Goal: Information Seeking & Learning: Learn about a topic

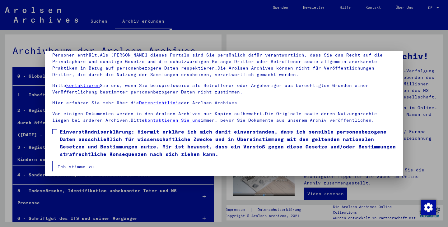
scroll to position [54, 0]
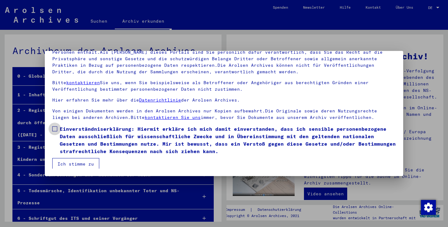
click at [54, 128] on span at bounding box center [54, 128] width 5 height 5
click at [77, 164] on button "Ich stimme zu" at bounding box center [75, 164] width 47 height 12
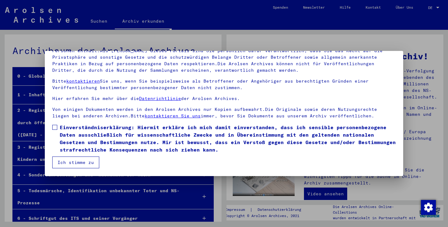
click at [77, 164] on button "Ich stimme zu" at bounding box center [75, 163] width 47 height 12
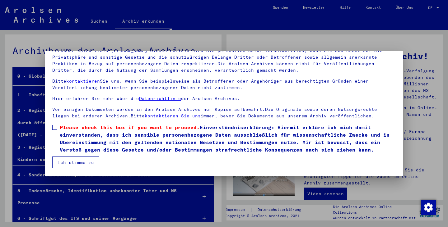
click at [54, 128] on span at bounding box center [54, 127] width 5 height 5
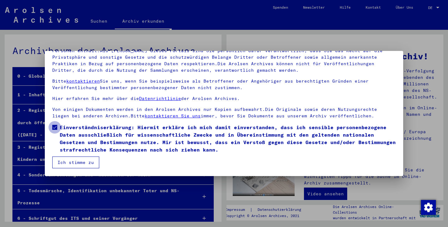
click at [54, 128] on span at bounding box center [54, 127] width 5 height 5
click at [56, 127] on span at bounding box center [54, 127] width 5 height 5
click at [77, 162] on button "Ich stimme zu" at bounding box center [75, 163] width 47 height 12
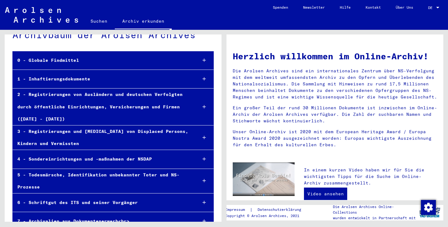
scroll to position [31, 0]
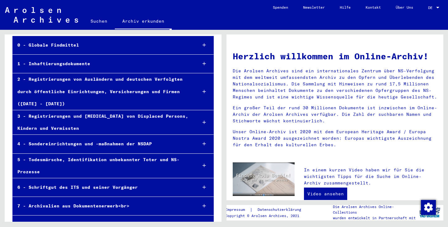
click at [84, 91] on div "2 - Registrierungen von Ausländern und deutschen Verfolgten durch öffentliche E…" at bounding box center [102, 91] width 179 height 37
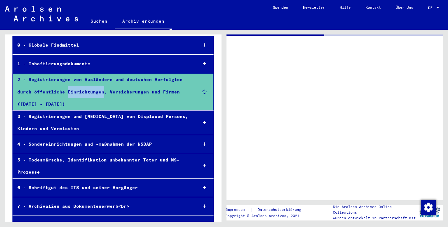
click at [84, 91] on div "2 - Registrierungen von Ausländern und deutschen Verfolgten durch öffentliche E…" at bounding box center [102, 92] width 179 height 37
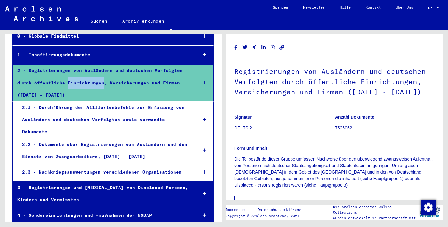
scroll to position [31, 0]
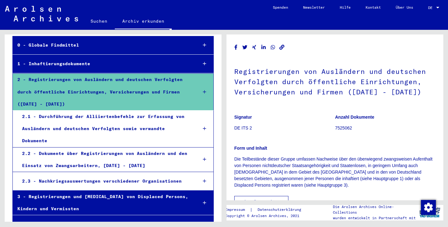
click at [173, 101] on div "2 - Registrierungen von Ausländern und deutschen Verfolgten durch öffentliche E…" at bounding box center [102, 92] width 179 height 37
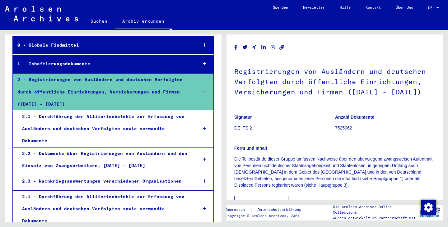
click at [97, 117] on div "2.1 - Durchführung der Alliiertenbefehle zur Erfassung von Ausländern und deuts…" at bounding box center [104, 129] width 175 height 37
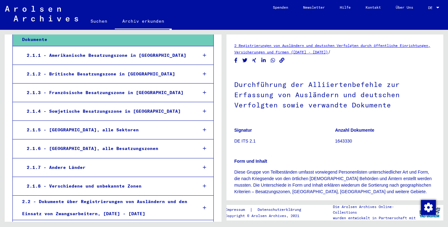
scroll to position [155, 0]
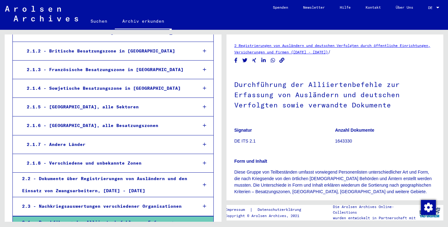
click at [79, 139] on div "2.1.7 - Andere Länder" at bounding box center [107, 145] width 170 height 12
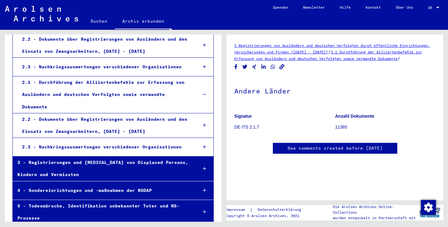
scroll to position [530, 0]
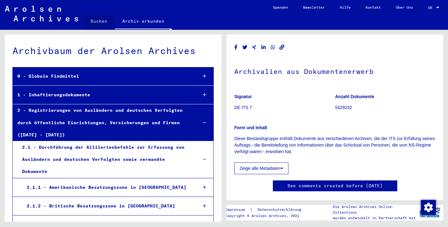
click at [96, 21] on link "Suchen" at bounding box center [99, 21] width 32 height 15
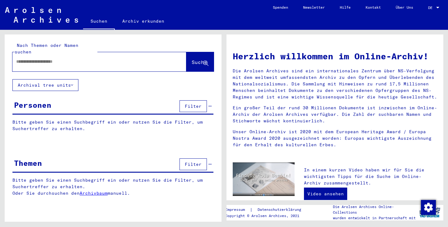
click at [194, 103] on span "Filter" at bounding box center [193, 106] width 17 height 6
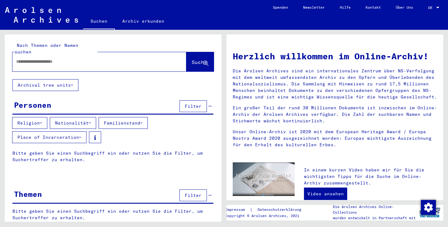
click at [78, 117] on button "Nationalität" at bounding box center [73, 123] width 46 height 12
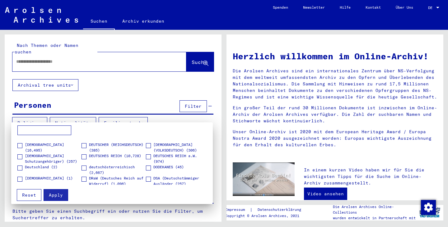
scroll to position [155, 0]
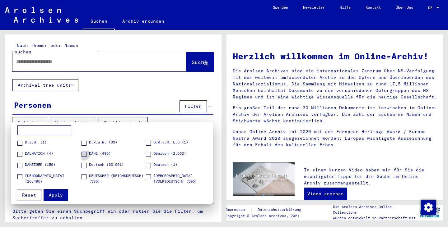
click at [83, 154] on span at bounding box center [83, 154] width 5 height 5
click at [54, 195] on span "Apply" at bounding box center [56, 195] width 14 height 6
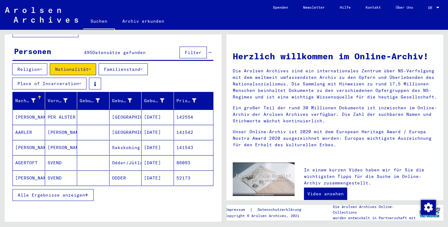
scroll to position [63, 0]
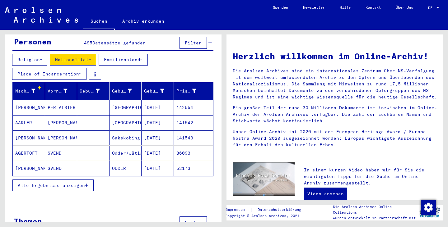
click at [79, 183] on span "Alle Ergebnisse anzeigen" at bounding box center [51, 186] width 67 height 6
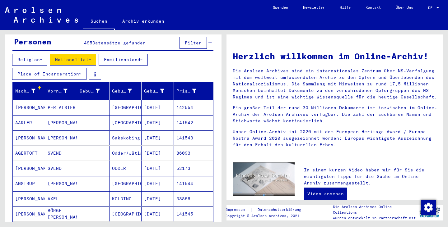
click at [79, 180] on mat-cell at bounding box center [93, 183] width 32 height 15
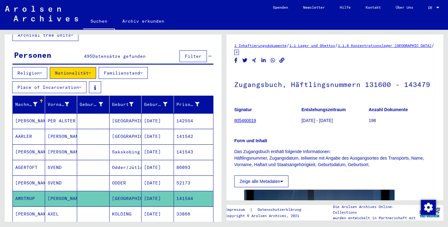
scroll to position [46, 0]
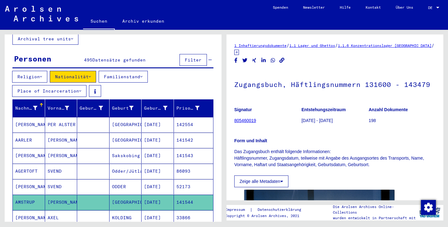
click at [123, 71] on button "Familienstand" at bounding box center [123, 77] width 49 height 12
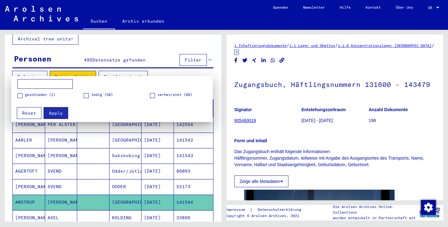
click at [123, 71] on button "Familienstand" at bounding box center [123, 77] width 49 height 12
click at [123, 71] on div at bounding box center [224, 113] width 448 height 227
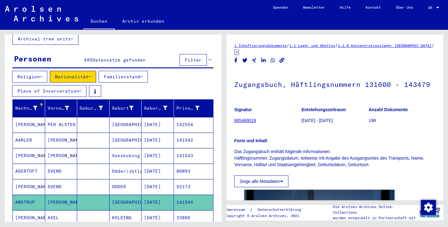
click at [123, 71] on button "Familienstand" at bounding box center [123, 77] width 49 height 12
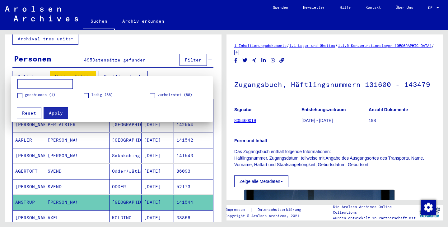
click at [172, 72] on div at bounding box center [224, 113] width 448 height 227
click at [172, 72] on div "Religion Nationalität Familienstand Place of Incarceration" at bounding box center [113, 85] width 217 height 29
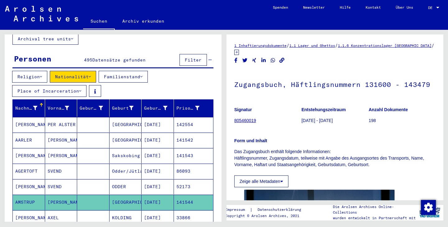
click at [53, 85] on button "Place of Incarceration" at bounding box center [49, 91] width 74 height 12
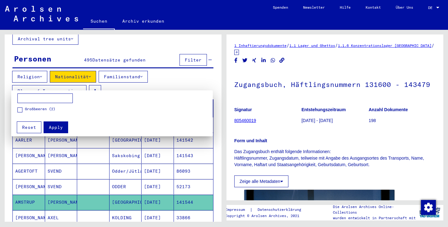
drag, startPoint x: 218, startPoint y: 79, endPoint x: 220, endPoint y: 94, distance: 15.6
click at [220, 94] on div at bounding box center [224, 113] width 448 height 227
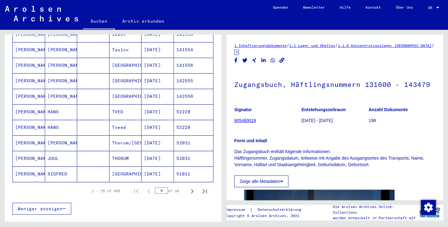
scroll to position [374, 0]
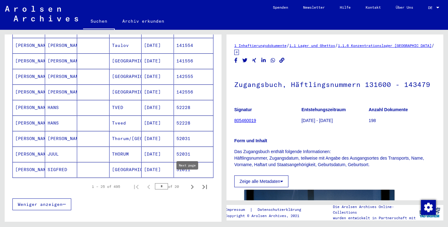
click at [191, 185] on icon "Next page" at bounding box center [192, 187] width 3 height 4
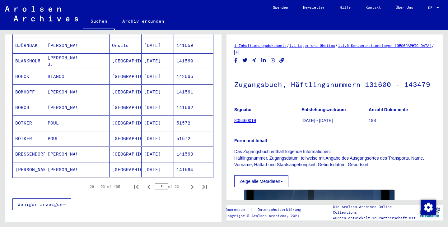
click at [191, 185] on icon "Next page" at bounding box center [192, 187] width 3 height 4
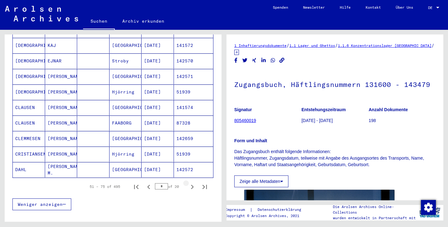
click at [191, 185] on icon "Next page" at bounding box center [192, 187] width 3 height 4
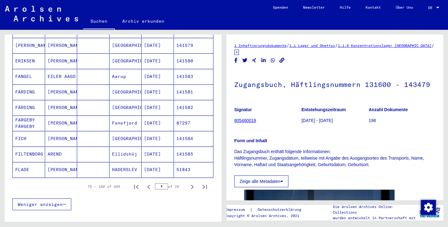
click at [191, 185] on icon "Next page" at bounding box center [192, 187] width 3 height 4
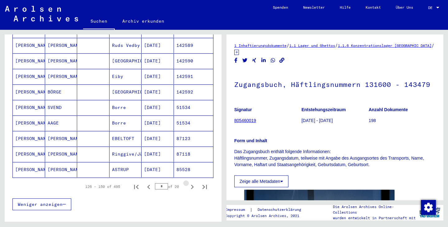
click at [191, 185] on icon "Next page" at bounding box center [192, 187] width 3 height 4
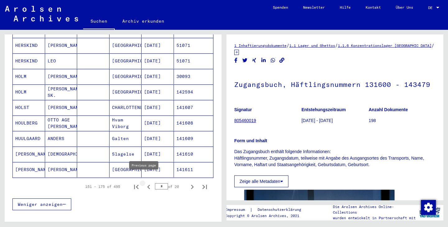
click at [147, 185] on icon "Previous page" at bounding box center [148, 187] width 3 height 4
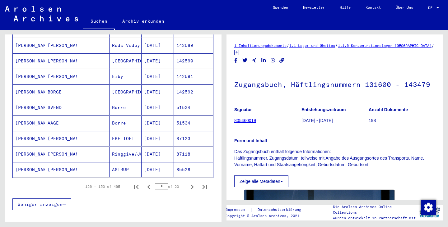
click at [147, 185] on icon "Previous page" at bounding box center [148, 187] width 3 height 4
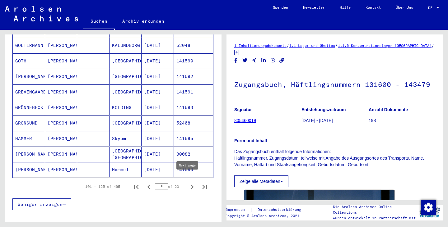
click at [191, 185] on icon "Next page" at bounding box center [192, 187] width 3 height 4
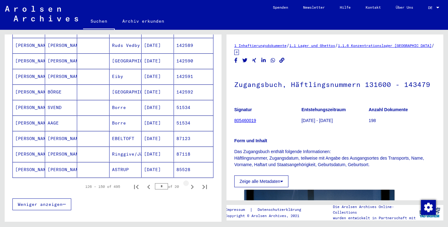
click at [191, 185] on icon "Next page" at bounding box center [192, 187] width 3 height 4
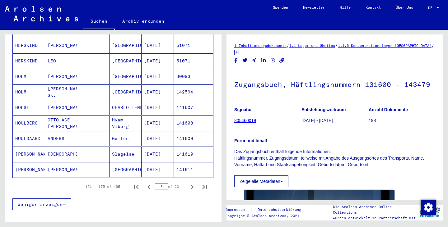
click at [191, 185] on icon "Next page" at bounding box center [192, 187] width 3 height 4
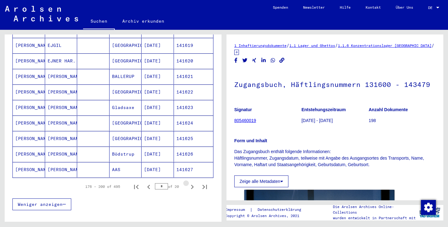
click at [191, 185] on icon "Next page" at bounding box center [192, 187] width 3 height 4
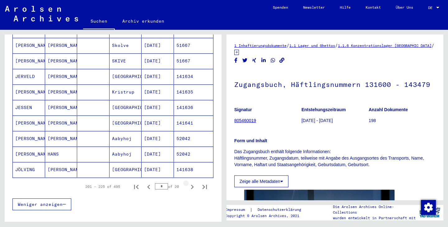
click at [191, 185] on icon "Next page" at bounding box center [192, 187] width 3 height 4
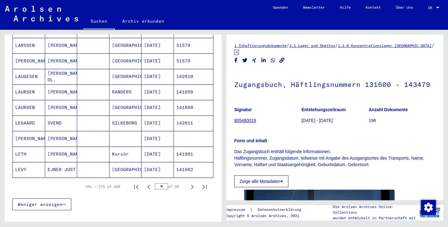
click at [191, 185] on icon "Next page" at bounding box center [192, 187] width 3 height 4
type input "**"
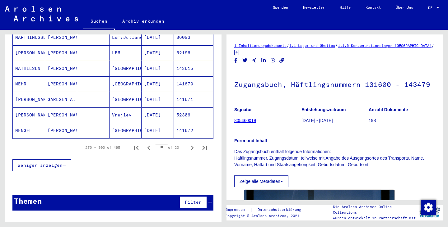
scroll to position [419, 0]
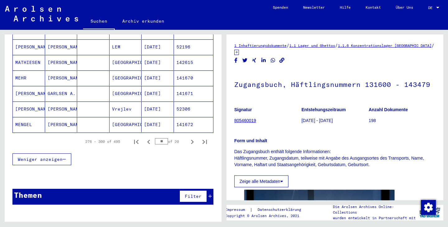
click at [189, 194] on span "Filter" at bounding box center [193, 197] width 17 height 6
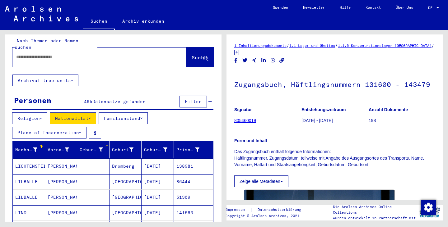
scroll to position [0, 0]
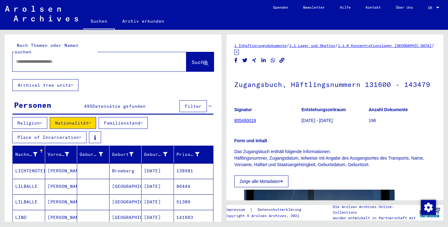
click at [51, 131] on button "Place of Incarceration" at bounding box center [49, 137] width 74 height 12
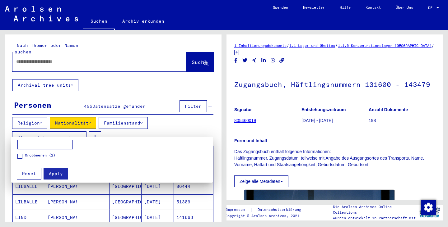
click at [55, 131] on div at bounding box center [224, 113] width 448 height 227
click at [55, 131] on button "Place of Incarceration" at bounding box center [49, 137] width 74 height 12
click at [55, 131] on div at bounding box center [224, 113] width 448 height 227
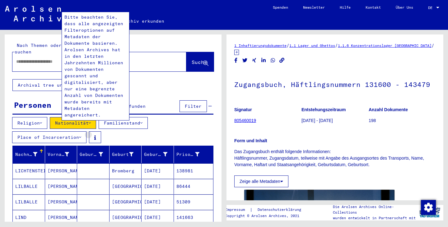
click at [95, 136] on icon at bounding box center [95, 138] width 2 height 4
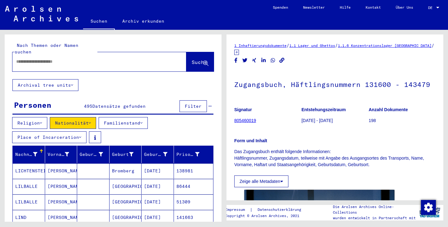
click at [273, 45] on link "1 Inhaftierungsdokumente" at bounding box center [260, 45] width 52 height 5
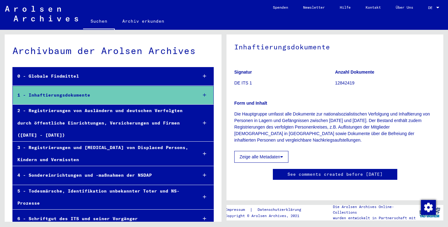
scroll to position [31, 0]
click at [195, 94] on div at bounding box center [204, 95] width 18 height 18
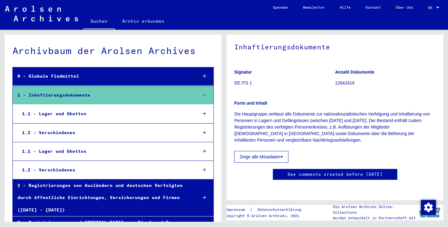
click at [203, 115] on icon at bounding box center [204, 114] width 3 height 4
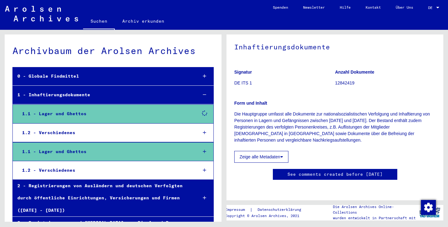
click at [199, 115] on icon at bounding box center [204, 114] width 16 height 16
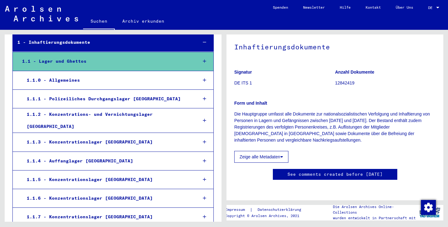
scroll to position [62, 0]
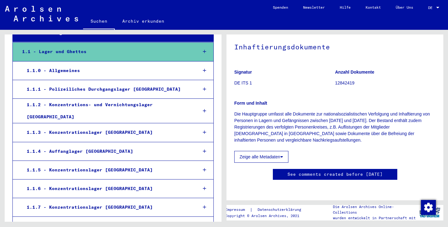
click at [182, 164] on div "1.1.5 - Konzentrationslager [GEOGRAPHIC_DATA]" at bounding box center [107, 170] width 170 height 12
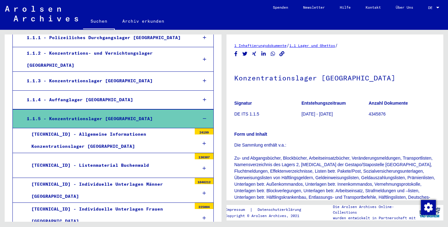
scroll to position [124, 0]
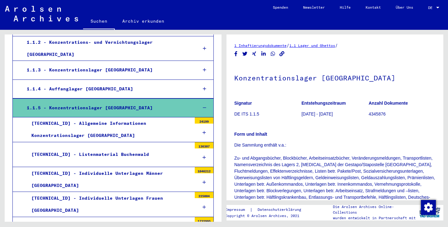
click at [111, 149] on div "[TECHNICAL_ID] - Listenmaterial Buchenwald" at bounding box center [109, 155] width 165 height 12
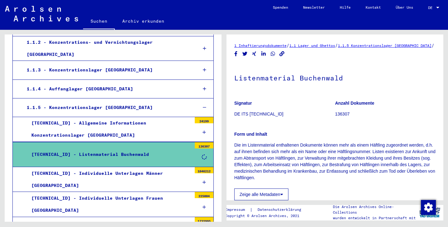
click at [145, 150] on div "[TECHNICAL_ID] - Listenmaterial Buchenwald" at bounding box center [109, 155] width 165 height 12
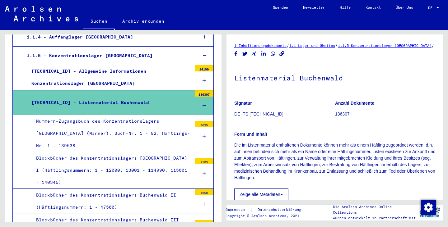
scroll to position [186, 0]
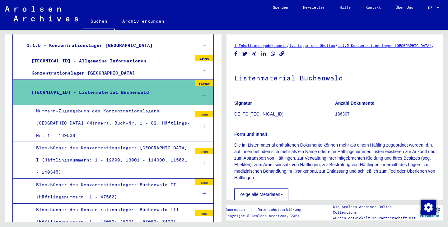
click at [202, 161] on icon at bounding box center [203, 163] width 3 height 4
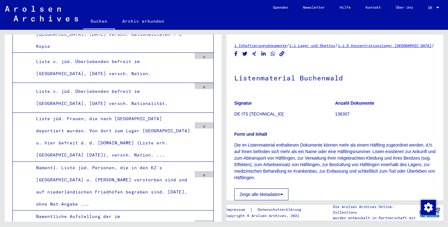
scroll to position [11891, 0]
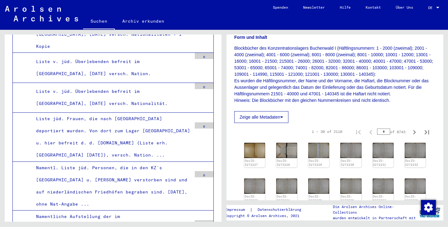
scroll to position [124, 0]
click at [370, 67] on p "Blockbücher des Konzentrationslagers Buchenwald I (Häftlingsnummern: 1 - 2000 (…" at bounding box center [334, 74] width 201 height 59
drag, startPoint x: 370, startPoint y: 67, endPoint x: 384, endPoint y: 67, distance: 14.6
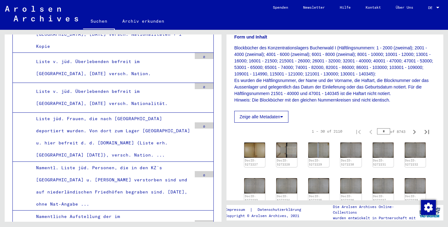
click at [384, 67] on p "Blockbücher des Konzentrationslagers Buchenwald I (Häftlingsnummern: 1 - 2000 (…" at bounding box center [334, 74] width 201 height 59
click at [387, 67] on p "Blockbücher des Konzentrationslagers Buchenwald I (Häftlingsnummern: 1 - 2000 (…" at bounding box center [334, 74] width 201 height 59
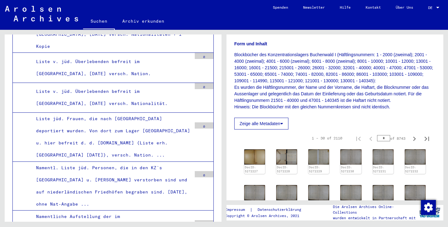
scroll to position [113, 0]
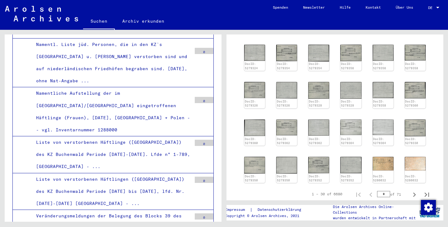
scroll to position [280, 0]
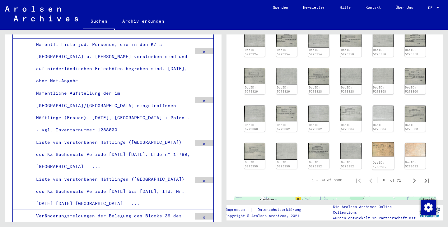
click at [378, 149] on img at bounding box center [383, 149] width 22 height 14
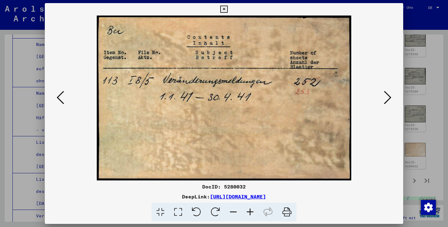
click at [378, 149] on img at bounding box center [224, 98] width 316 height 165
click at [427, 119] on div at bounding box center [224, 113] width 448 height 227
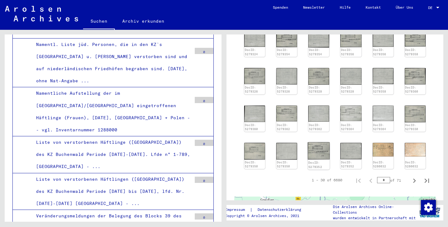
click at [319, 149] on img at bounding box center [319, 150] width 22 height 17
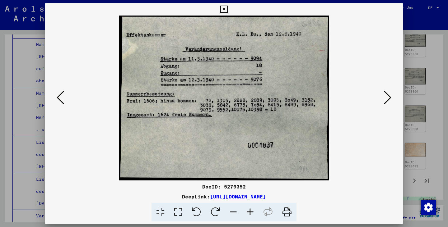
click at [430, 140] on div at bounding box center [224, 113] width 448 height 227
click at [430, 140] on yv-its-full-details "1 Inhaftierungsdokumente / 1.1 Lager und Ghettos / 1.1.5 Konzentrationslager [G…" at bounding box center [334, 72] width 217 height 619
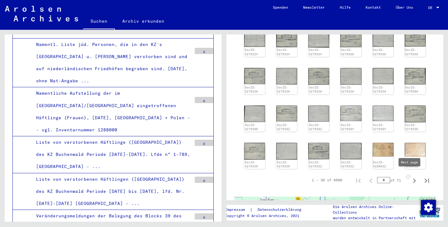
click at [410, 177] on icon "Next page" at bounding box center [414, 181] width 9 height 9
type input "*"
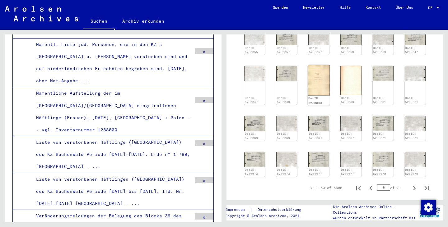
click at [318, 83] on img at bounding box center [319, 80] width 22 height 30
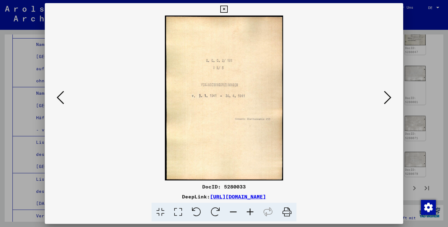
click at [389, 97] on icon at bounding box center [387, 97] width 7 height 15
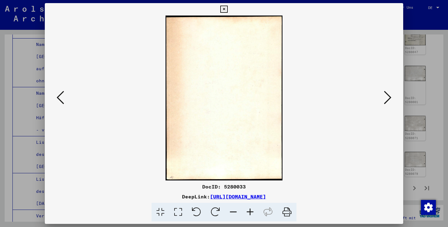
click at [389, 97] on icon at bounding box center [387, 97] width 7 height 15
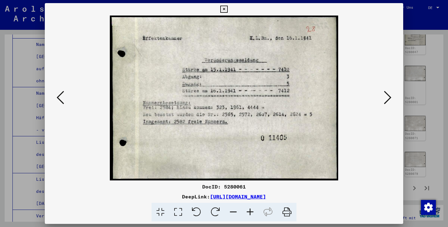
click at [389, 97] on icon at bounding box center [387, 97] width 7 height 15
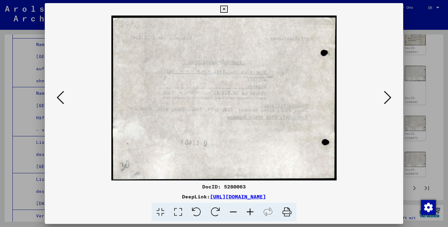
click at [389, 97] on icon at bounding box center [387, 97] width 7 height 15
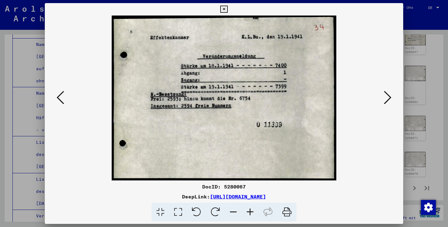
click at [389, 97] on icon at bounding box center [387, 97] width 7 height 15
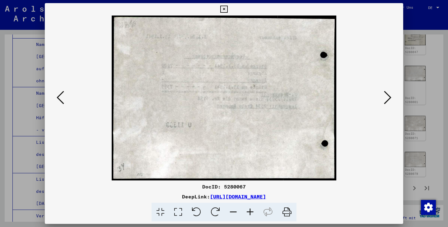
click at [389, 97] on icon at bounding box center [387, 97] width 7 height 15
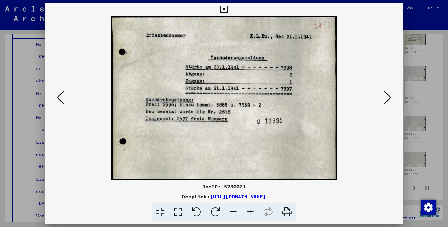
click at [389, 97] on icon at bounding box center [387, 97] width 7 height 15
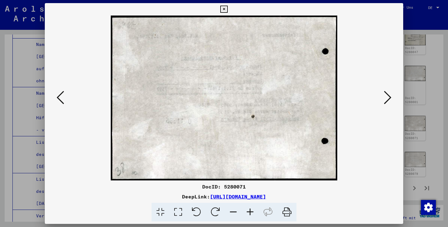
click at [389, 97] on icon at bounding box center [387, 97] width 7 height 15
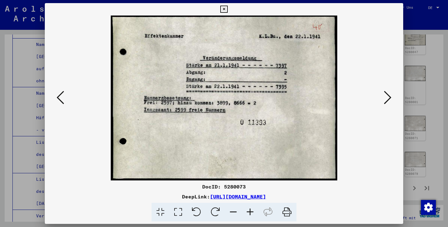
click at [389, 97] on icon at bounding box center [387, 97] width 7 height 15
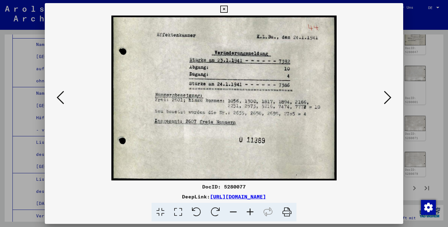
click at [389, 97] on icon at bounding box center [387, 97] width 7 height 15
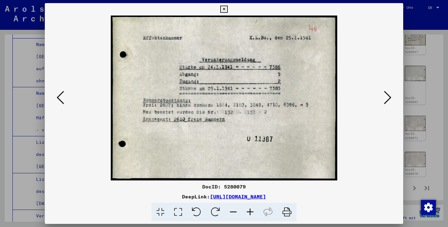
click at [430, 68] on div at bounding box center [224, 113] width 448 height 227
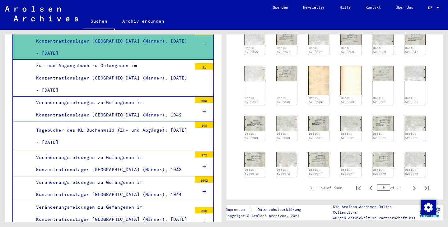
scroll to position [24978, 0]
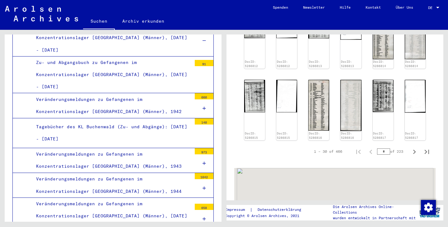
scroll to position [435, 0]
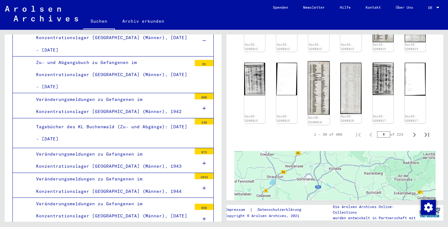
click at [319, 98] on img at bounding box center [319, 87] width 22 height 53
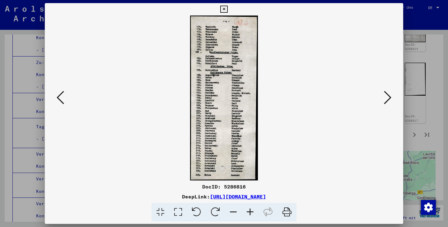
click at [250, 212] on icon at bounding box center [249, 212] width 17 height 19
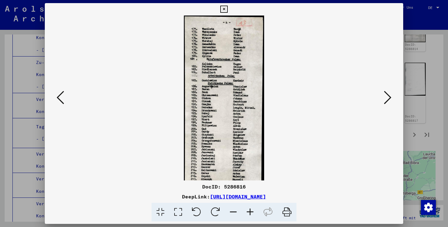
click at [250, 212] on icon at bounding box center [249, 212] width 17 height 19
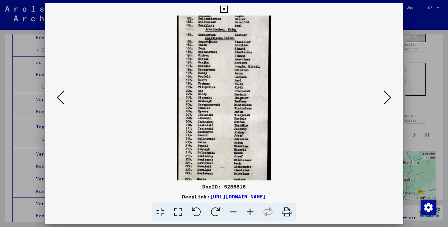
scroll to position [62, 0]
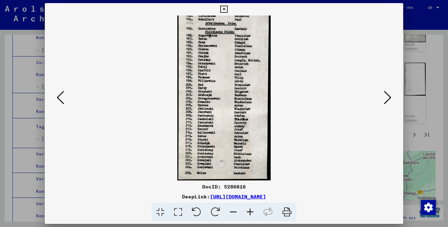
drag, startPoint x: 221, startPoint y: 141, endPoint x: 220, endPoint y: 64, distance: 77.7
click at [220, 64] on img at bounding box center [223, 66] width 93 height 227
click at [389, 99] on icon at bounding box center [387, 97] width 7 height 15
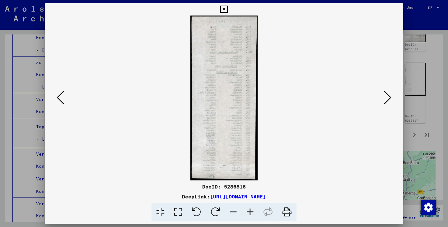
click at [389, 99] on icon at bounding box center [387, 97] width 7 height 15
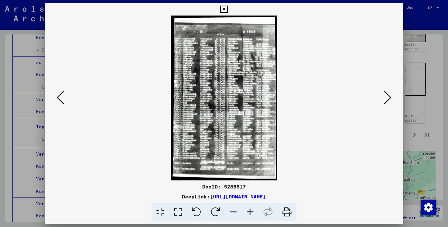
click at [387, 98] on icon at bounding box center [387, 97] width 7 height 15
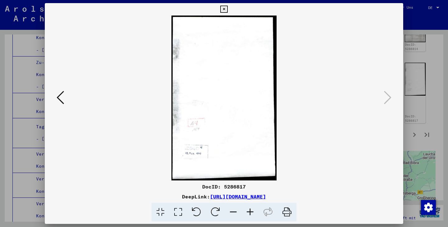
click at [61, 97] on icon at bounding box center [60, 97] width 7 height 15
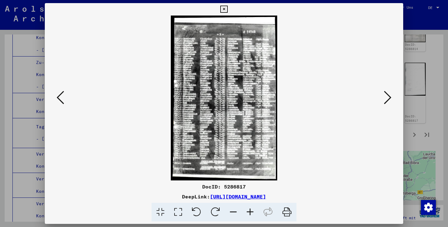
click at [61, 97] on icon at bounding box center [60, 97] width 7 height 15
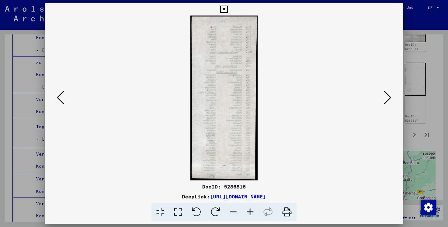
click at [61, 97] on icon at bounding box center [60, 97] width 7 height 15
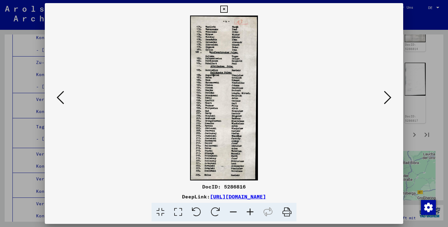
click at [60, 97] on icon at bounding box center [60, 97] width 7 height 15
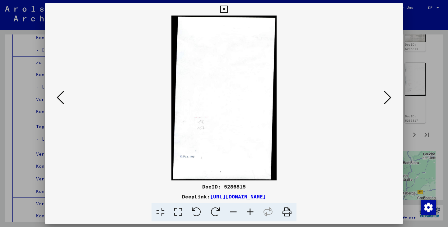
click at [60, 97] on icon at bounding box center [60, 97] width 7 height 15
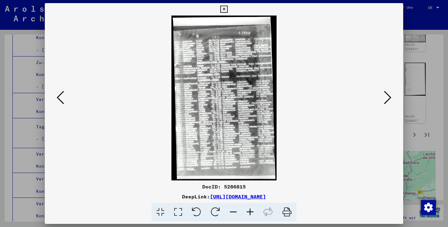
click at [60, 97] on icon at bounding box center [60, 97] width 7 height 15
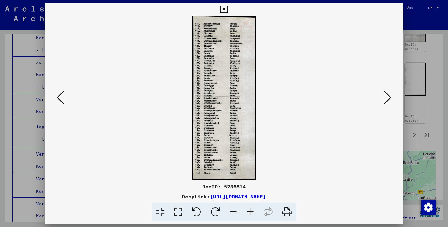
click at [60, 97] on icon at bounding box center [60, 97] width 7 height 15
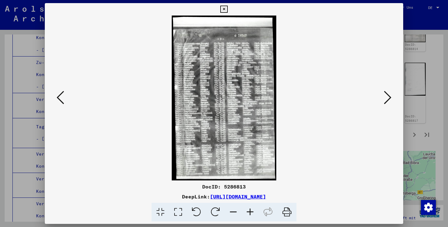
click at [60, 97] on icon at bounding box center [60, 97] width 7 height 15
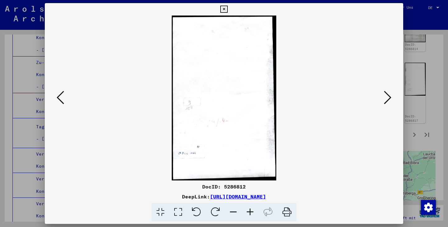
click at [60, 97] on icon at bounding box center [60, 97] width 7 height 15
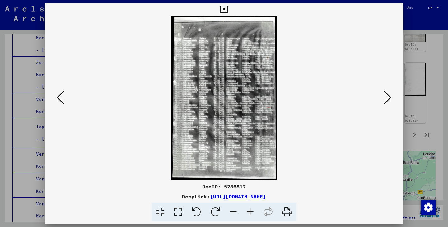
click at [60, 97] on icon at bounding box center [60, 97] width 7 height 15
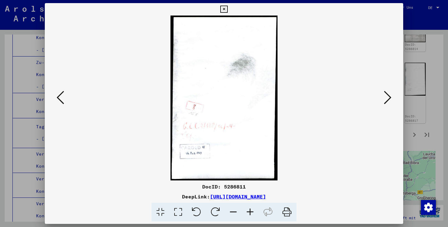
click at [60, 97] on icon at bounding box center [60, 97] width 7 height 15
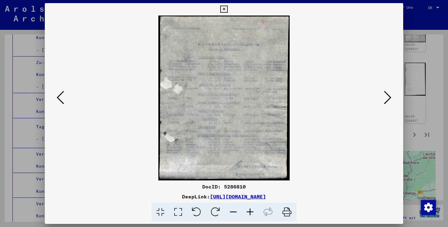
click at [60, 97] on icon at bounding box center [60, 97] width 7 height 15
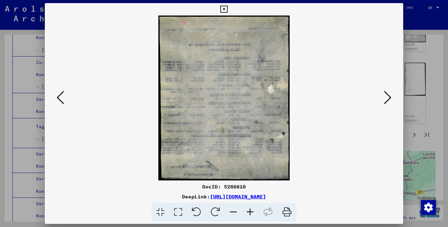
click at [60, 97] on icon at bounding box center [60, 97] width 7 height 15
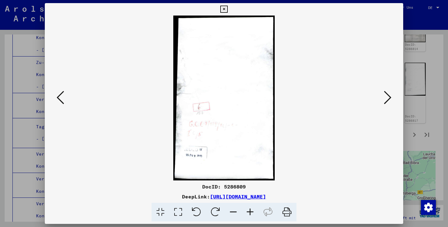
click at [60, 97] on icon at bounding box center [60, 97] width 7 height 15
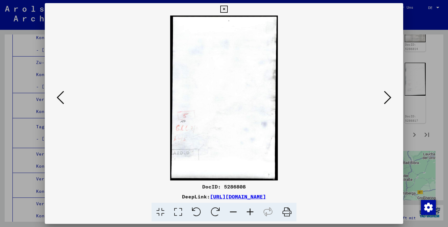
click at [60, 97] on icon at bounding box center [60, 97] width 7 height 15
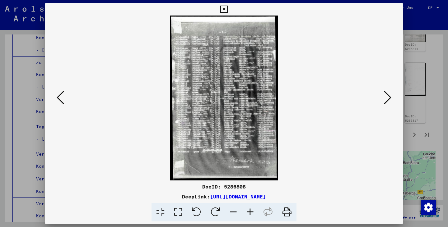
click at [60, 97] on icon at bounding box center [60, 97] width 7 height 15
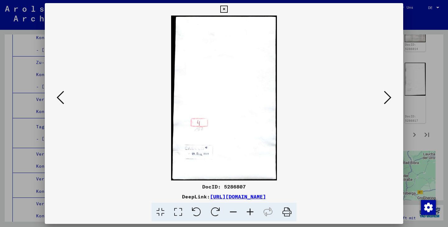
click at [60, 97] on icon at bounding box center [60, 97] width 7 height 15
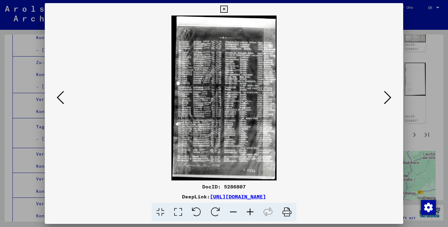
click at [60, 97] on icon at bounding box center [60, 97] width 7 height 15
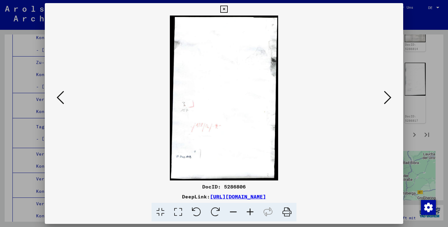
click at [60, 97] on icon at bounding box center [60, 97] width 7 height 15
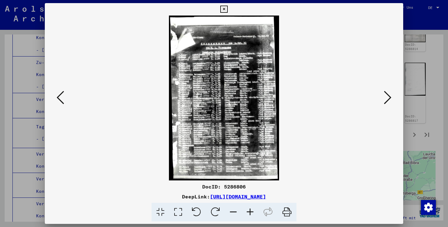
click at [60, 97] on icon at bounding box center [60, 97] width 7 height 15
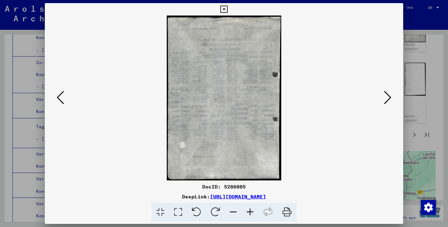
click at [60, 97] on icon at bounding box center [60, 97] width 7 height 15
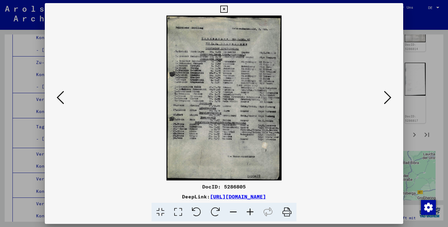
click at [430, 85] on div at bounding box center [224, 113] width 448 height 227
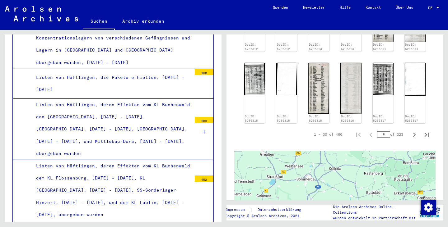
scroll to position [26728, 0]
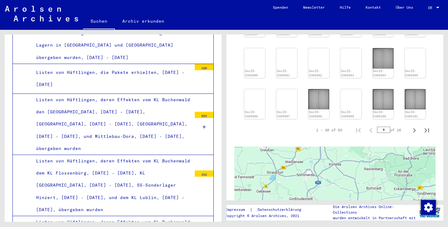
scroll to position [373, 0]
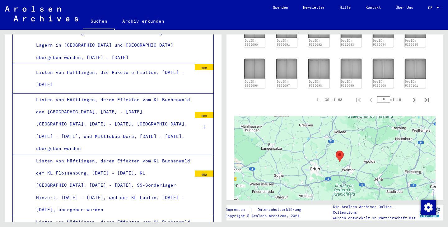
drag, startPoint x: 344, startPoint y: 174, endPoint x: 343, endPoint y: 171, distance: 3.5
click at [344, 171] on div at bounding box center [334, 193] width 201 height 155
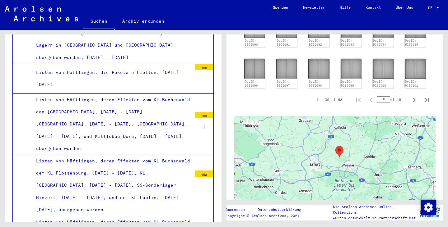
drag, startPoint x: 343, startPoint y: 171, endPoint x: 341, endPoint y: 159, distance: 11.5
click at [342, 162] on div at bounding box center [334, 193] width 201 height 155
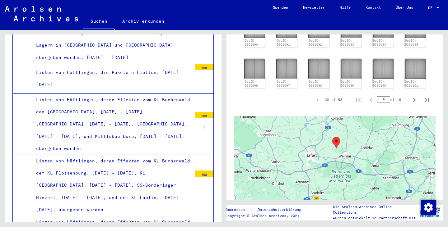
drag, startPoint x: 341, startPoint y: 159, endPoint x: 337, endPoint y: 153, distance: 7.8
click at [337, 153] on div at bounding box center [334, 193] width 201 height 155
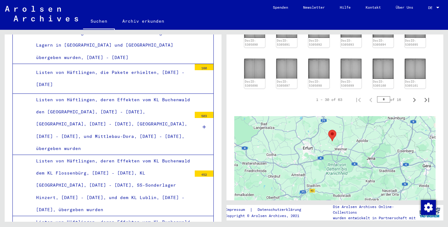
drag, startPoint x: 337, startPoint y: 153, endPoint x: 334, endPoint y: 150, distance: 3.8
click at [337, 152] on div at bounding box center [334, 193] width 201 height 155
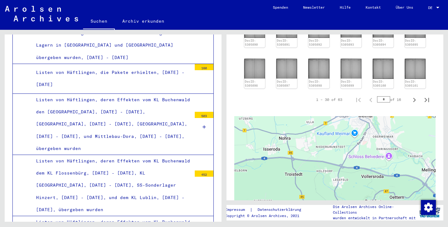
drag, startPoint x: 317, startPoint y: 130, endPoint x: 321, endPoint y: 146, distance: 16.7
click at [318, 136] on div at bounding box center [334, 193] width 201 height 155
drag, startPoint x: 321, startPoint y: 146, endPoint x: 322, endPoint y: 157, distance: 10.3
click at [321, 148] on div at bounding box center [334, 193] width 201 height 155
click at [322, 155] on div at bounding box center [334, 193] width 201 height 155
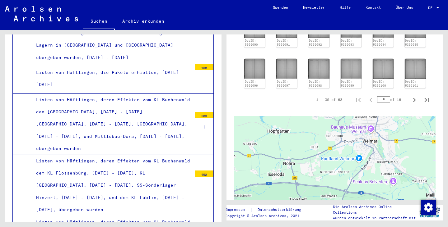
click at [322, 161] on div at bounding box center [334, 193] width 201 height 155
click at [322, 167] on div at bounding box center [334, 193] width 201 height 155
click at [327, 192] on div at bounding box center [334, 193] width 201 height 155
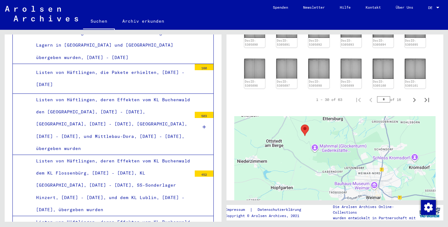
drag, startPoint x: 319, startPoint y: 124, endPoint x: 323, endPoint y: 180, distance: 56.7
click at [323, 180] on div at bounding box center [334, 193] width 201 height 155
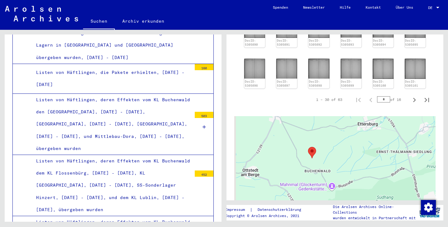
drag, startPoint x: 297, startPoint y: 130, endPoint x: 308, endPoint y: 173, distance: 44.5
click at [308, 173] on div at bounding box center [334, 193] width 201 height 155
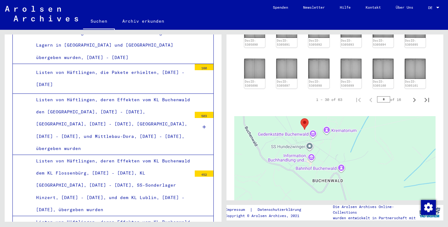
click at [307, 182] on div at bounding box center [334, 193] width 201 height 155
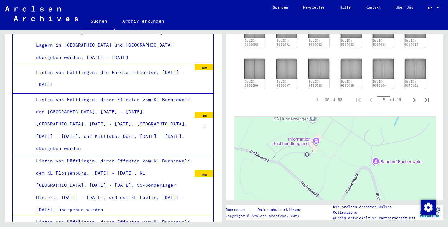
drag, startPoint x: 294, startPoint y: 149, endPoint x: 297, endPoint y: 160, distance: 12.1
click at [297, 158] on div at bounding box center [334, 193] width 201 height 155
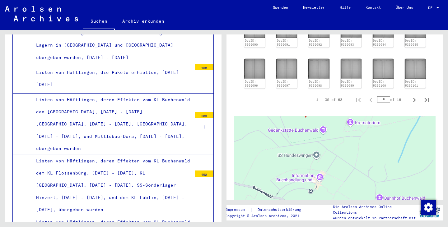
drag, startPoint x: 297, startPoint y: 160, endPoint x: 300, endPoint y: 194, distance: 33.4
click at [300, 194] on div at bounding box center [334, 193] width 201 height 155
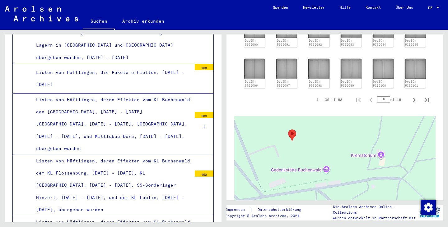
drag, startPoint x: 313, startPoint y: 135, endPoint x: 319, endPoint y: 199, distance: 65.0
click at [319, 199] on div at bounding box center [334, 193] width 201 height 155
click at [321, 199] on div at bounding box center [334, 193] width 201 height 155
click at [325, 165] on div at bounding box center [334, 193] width 201 height 155
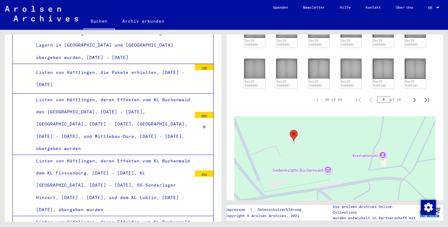
click at [325, 165] on div at bounding box center [334, 193] width 201 height 155
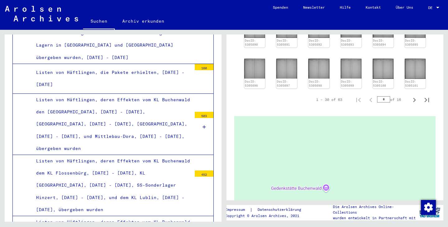
drag, startPoint x: 348, startPoint y: 90, endPoint x: 350, endPoint y: 113, distance: 23.1
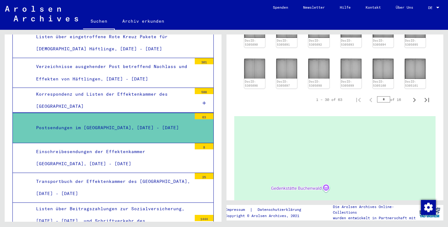
scroll to position [27145, 0]
